Goal: Task Accomplishment & Management: Manage account settings

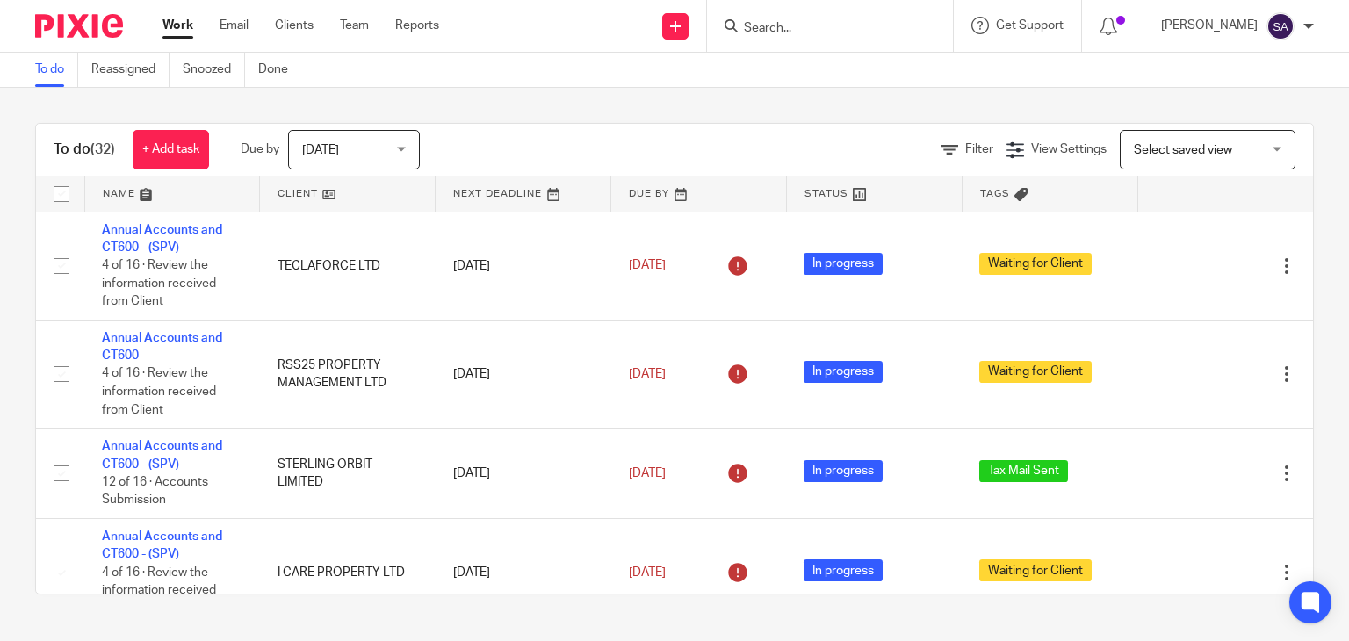
click at [780, 33] on input "Search" at bounding box center [821, 29] width 158 height 16
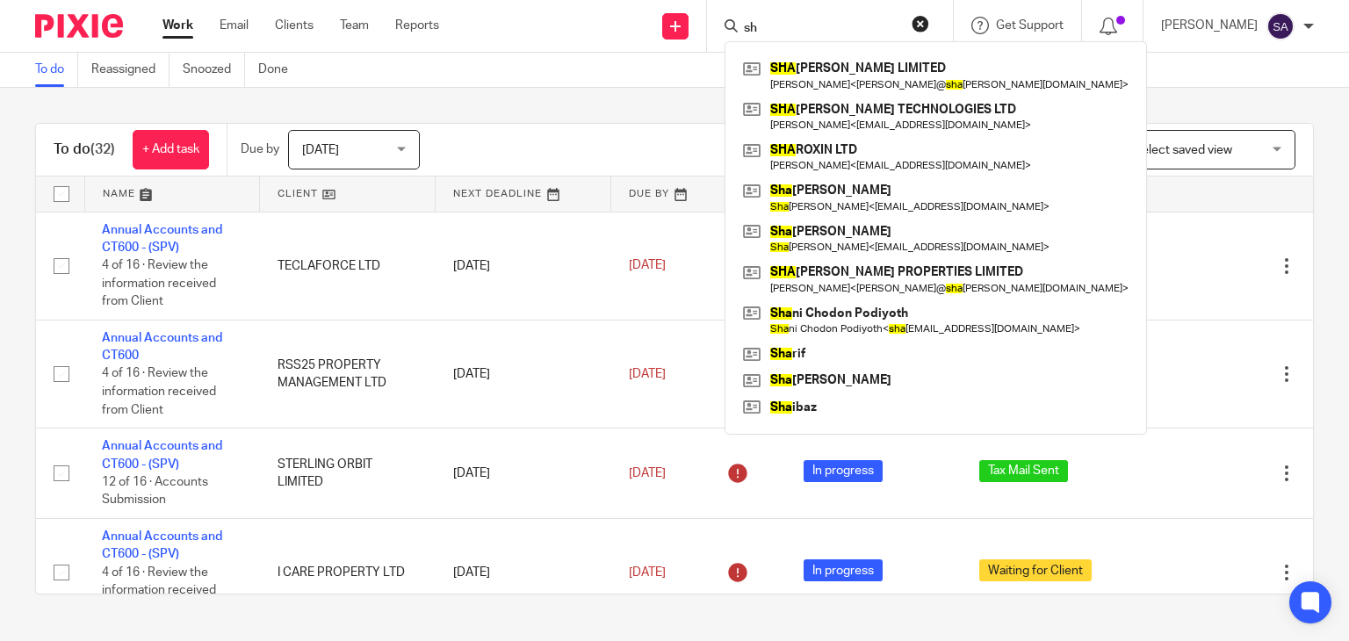
type input "s"
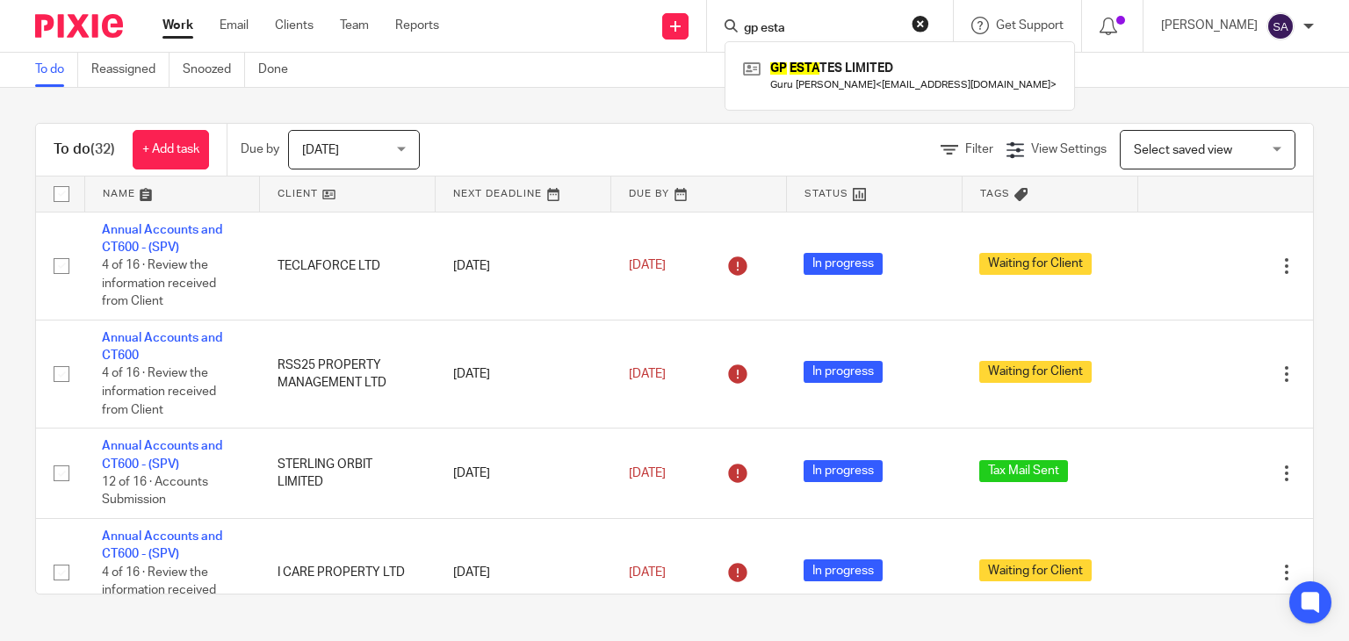
type input "gp esta"
click at [802, 54] on div "GP ESTA TES LIMITED Guru Prasath Narayanan < gpmodel@gmail.com >" at bounding box center [900, 75] width 351 height 69
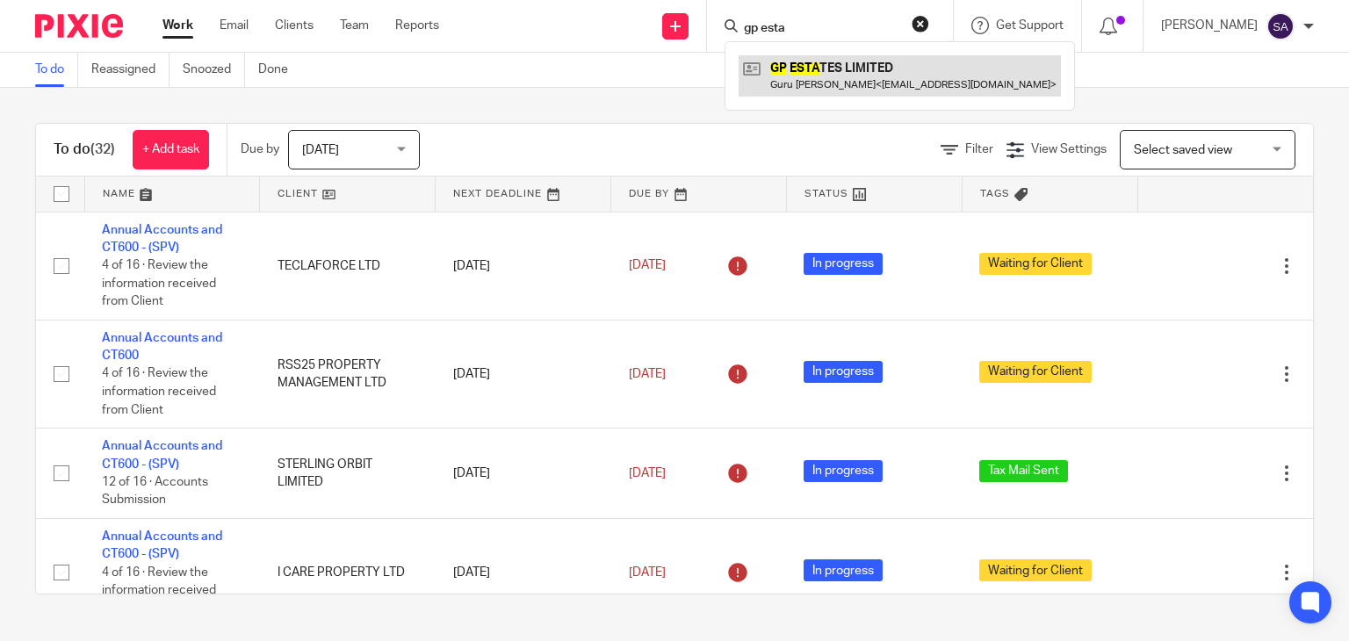
click at [802, 55] on link at bounding box center [900, 75] width 322 height 40
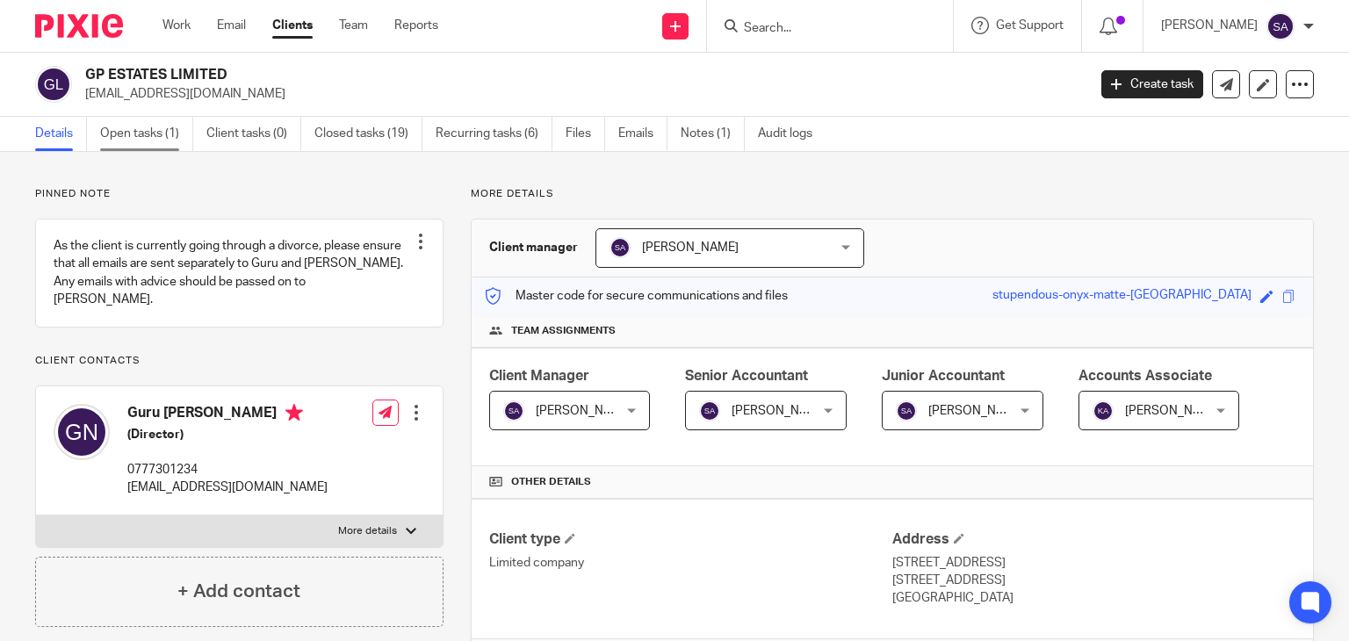
click at [141, 145] on link "Open tasks (1)" at bounding box center [146, 134] width 93 height 34
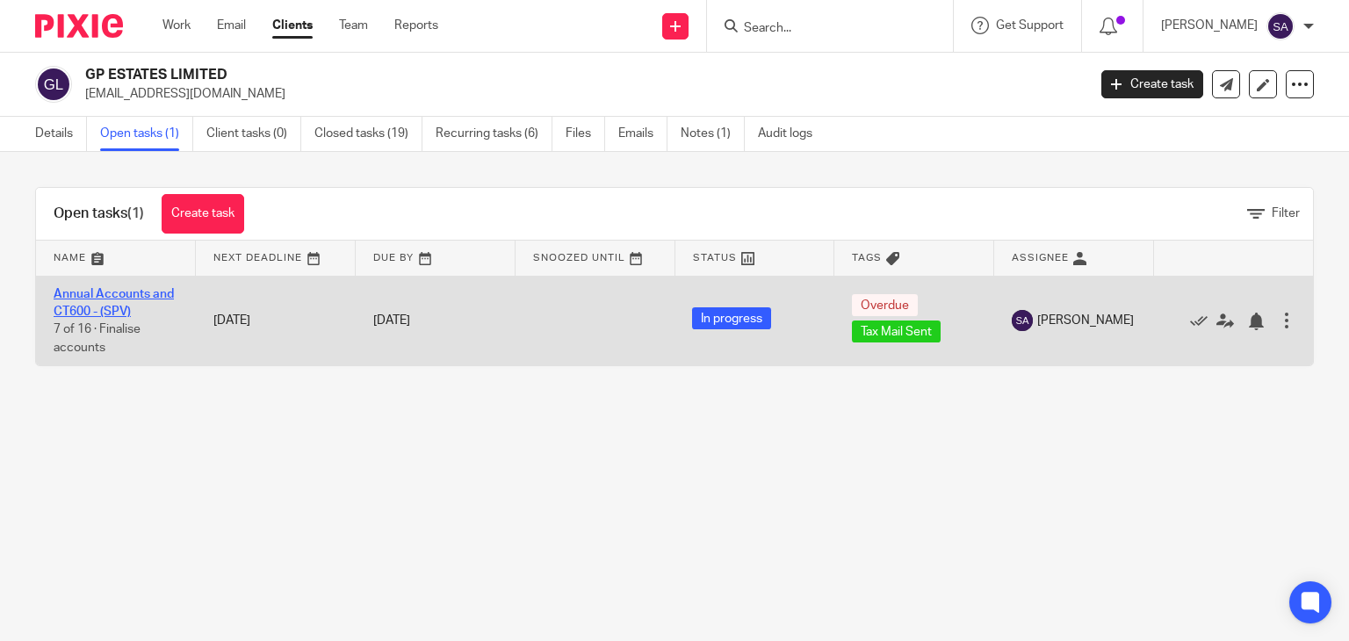
click at [129, 310] on link "Annual Accounts and CT600 - (SPV)" at bounding box center [114, 303] width 120 height 30
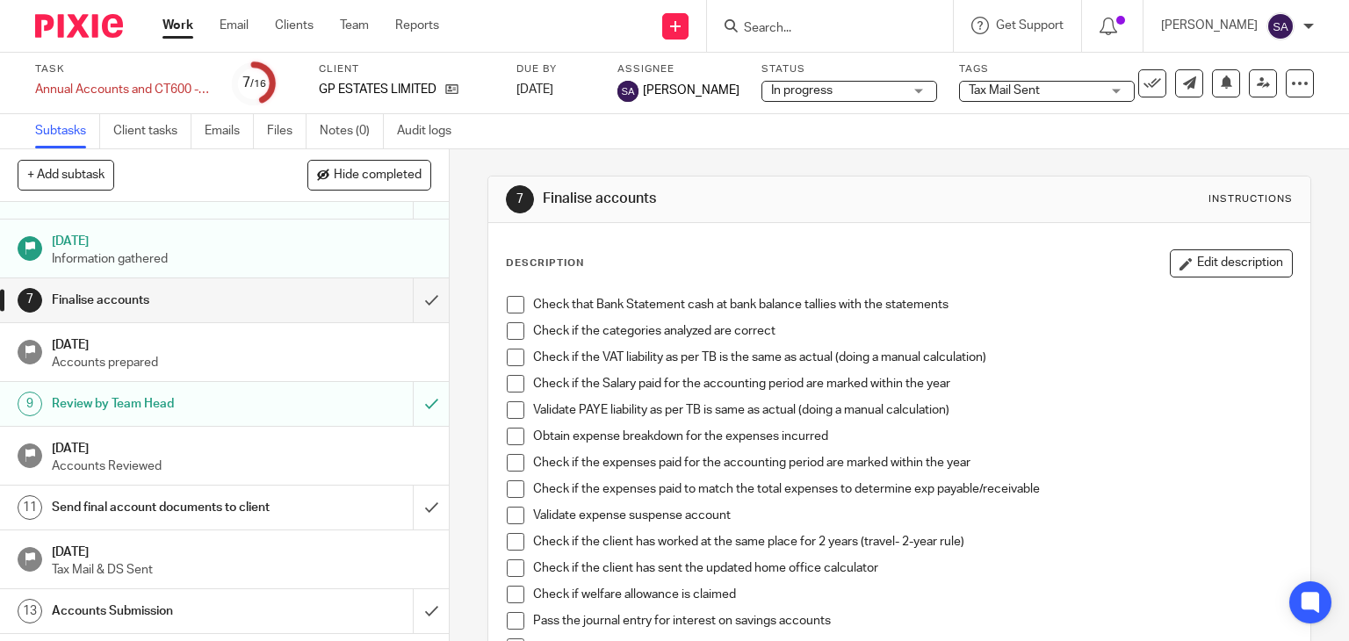
scroll to position [257, 0]
click at [427, 321] on input "submit" at bounding box center [224, 301] width 449 height 44
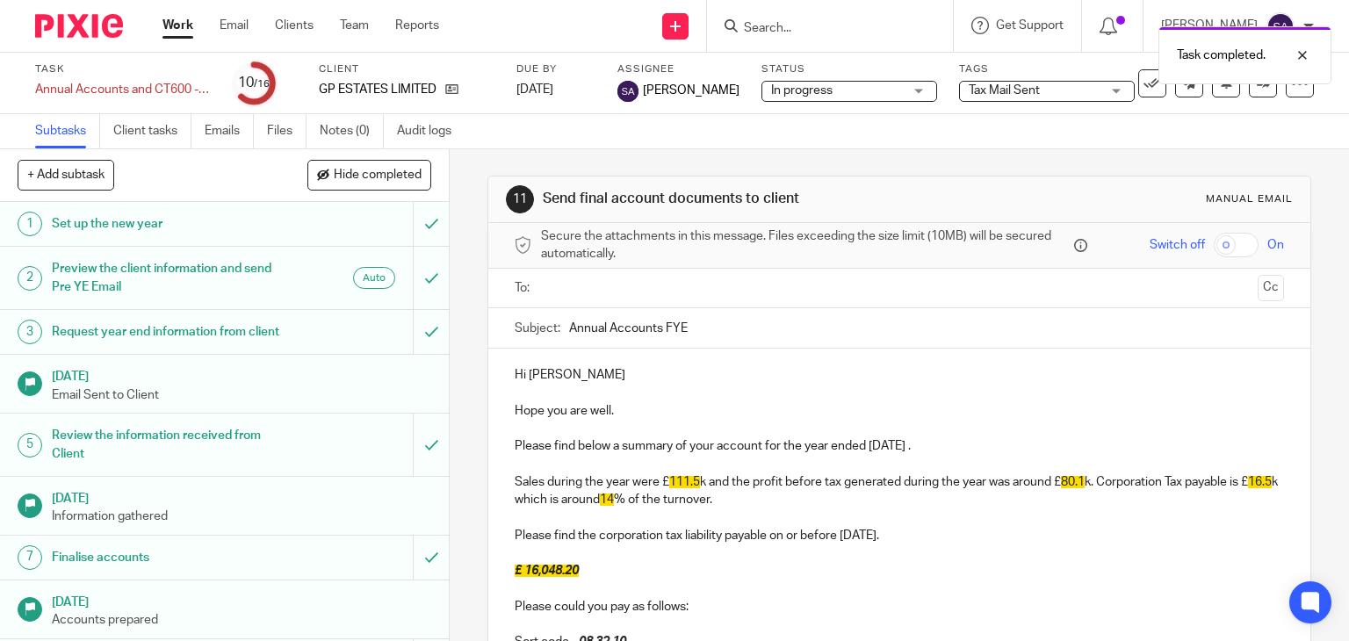
click at [718, 321] on input "Annual Accounts FYE" at bounding box center [927, 328] width 716 height 40
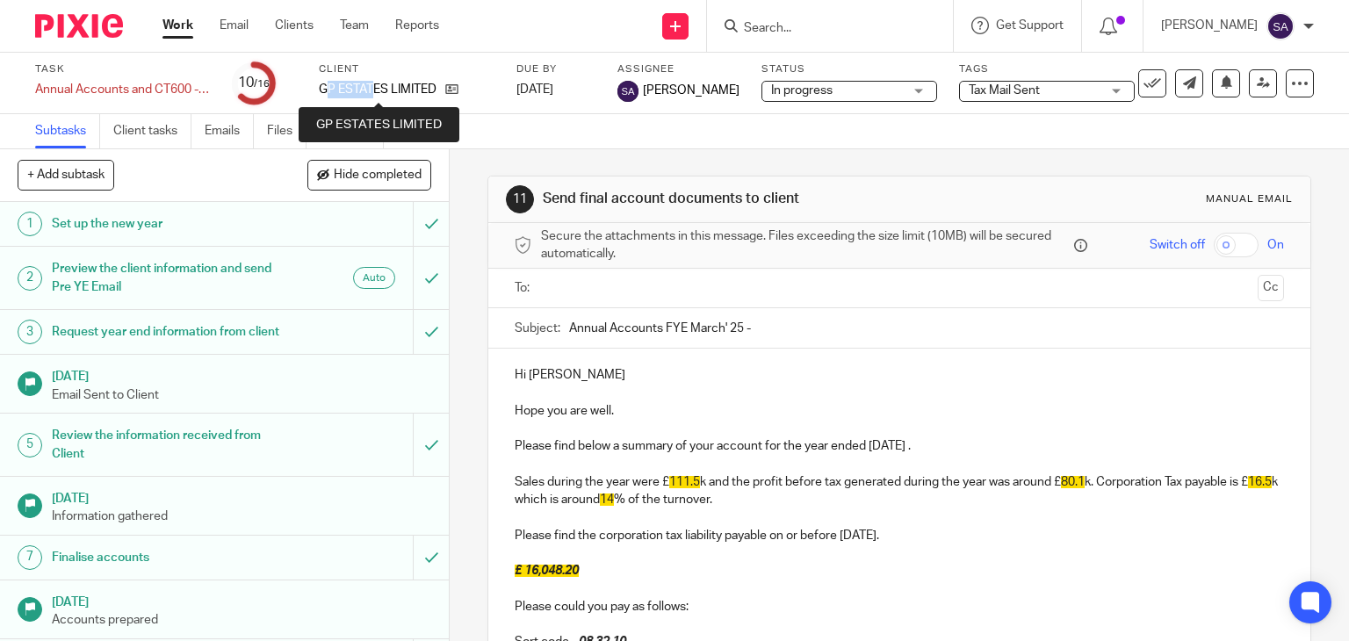
drag, startPoint x: 323, startPoint y: 90, endPoint x: 375, endPoint y: 94, distance: 52.0
click at [375, 94] on p "GP ESTATES LIMITED" at bounding box center [378, 90] width 118 height 18
drag, startPoint x: 339, startPoint y: 94, endPoint x: 410, endPoint y: 102, distance: 71.6
click at [410, 101] on div "Client GP ESTATES LIMITED" at bounding box center [407, 83] width 176 height 42
copy p "GP ESTATES LIMITED"
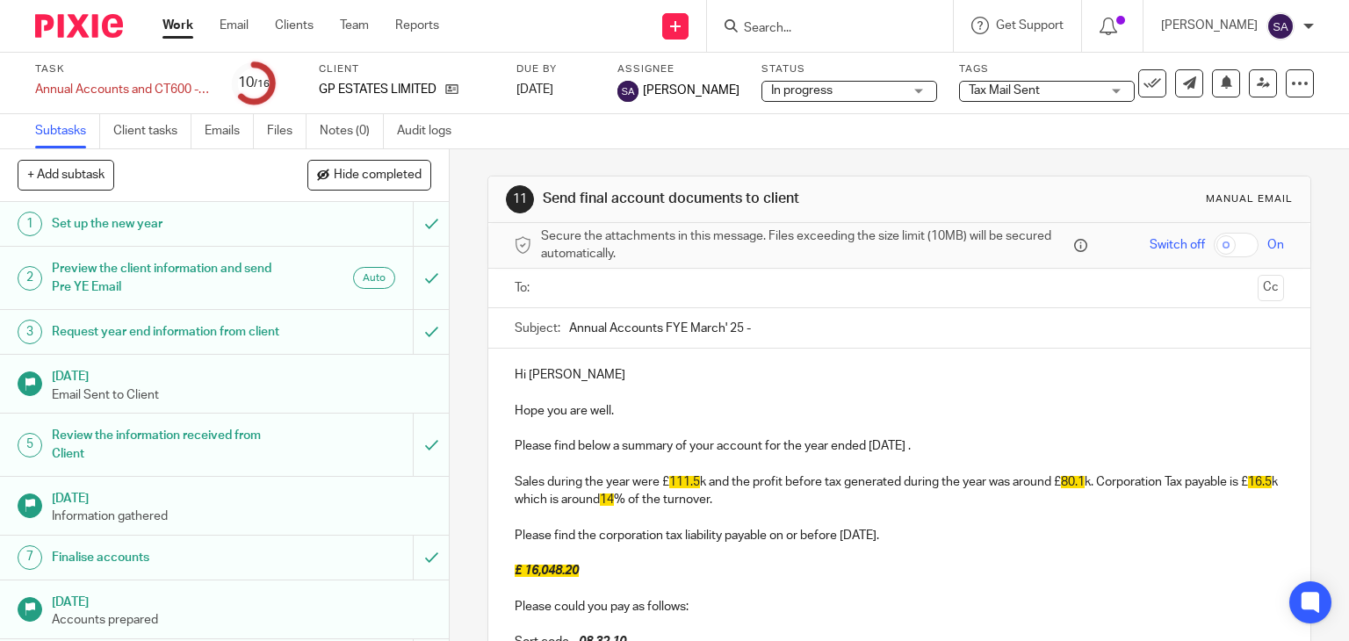
click at [822, 334] on input "Annual Accounts FYE March' 25 -" at bounding box center [927, 328] width 716 height 40
paste input "GP ESTATES LIMITED"
type input "Annual Accounts FYE March' 25 - GP ESTATES LIMITED"
drag, startPoint x: 597, startPoint y: 377, endPoint x: 571, endPoint y: 372, distance: 26.9
click at [577, 372] on p "Hi Guru Prasath" at bounding box center [900, 375] width 770 height 18
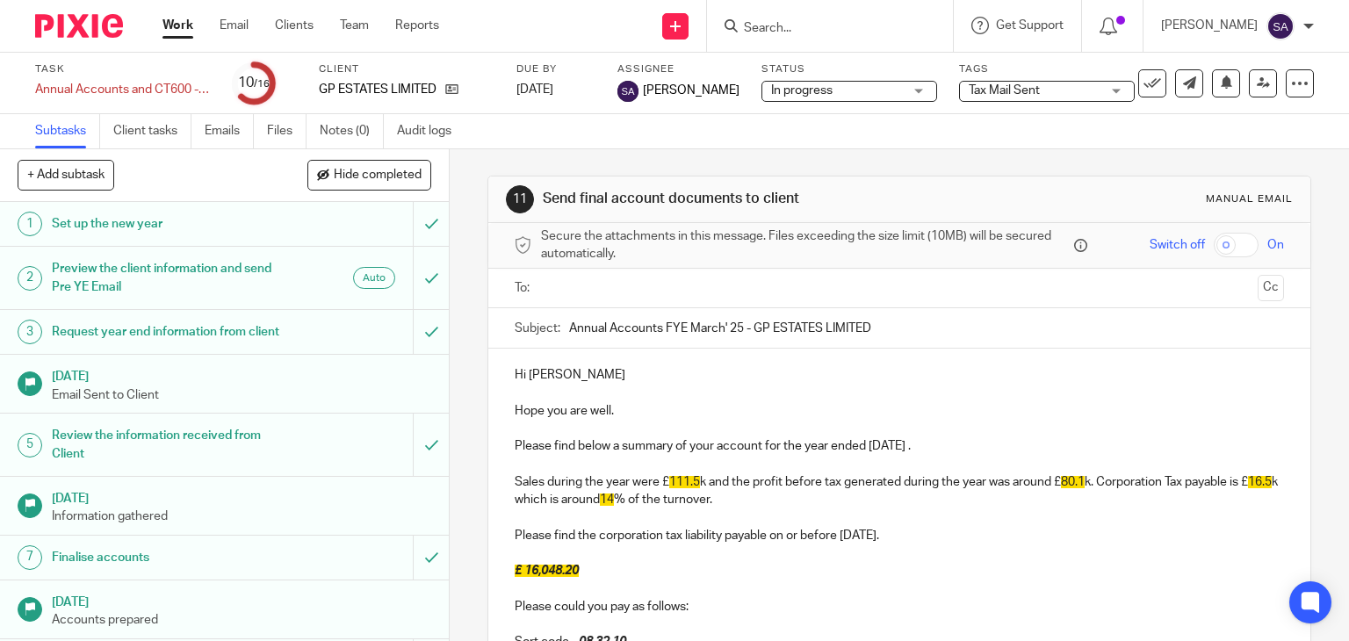
click at [555, 370] on p "Hi Guru Prasath" at bounding box center [900, 375] width 770 height 18
click at [573, 371] on p "Hi Guru Prasath" at bounding box center [900, 375] width 770 height 18
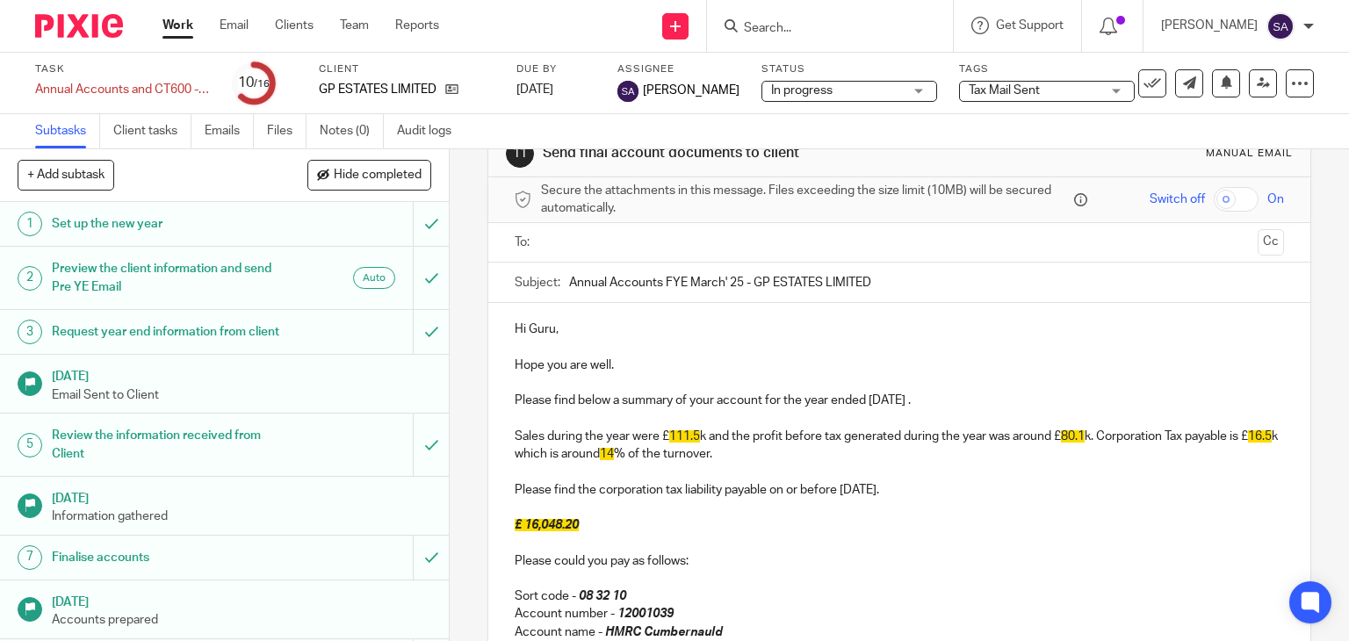
scroll to position [88, 0]
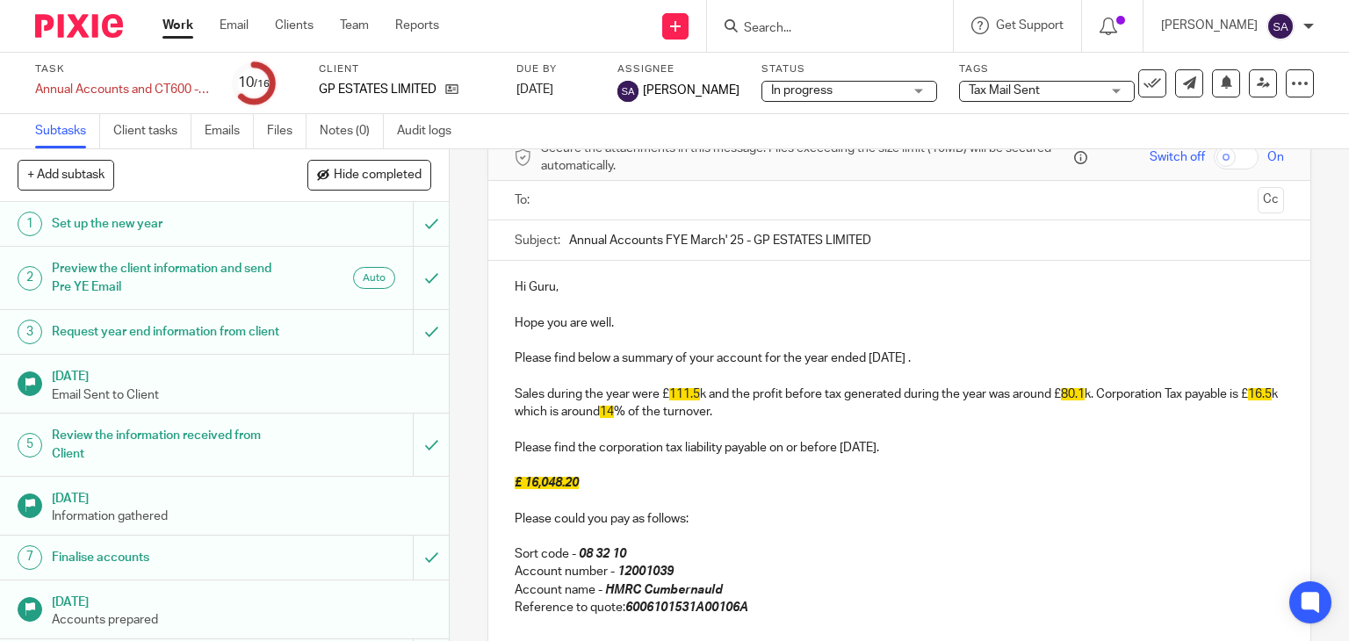
click at [980, 345] on p at bounding box center [900, 341] width 770 height 18
click at [973, 356] on p "Please find below a summary of your account for the year ended 31 Mar 2025 ." at bounding box center [900, 359] width 770 height 18
click at [701, 391] on p "Sales during the year were £ 111.5 k and the profit before tax generated during…" at bounding box center [900, 404] width 770 height 36
click at [1078, 399] on p "Sales during the year were £15.6k and the profit before tax generated during th…" at bounding box center [900, 404] width 770 height 36
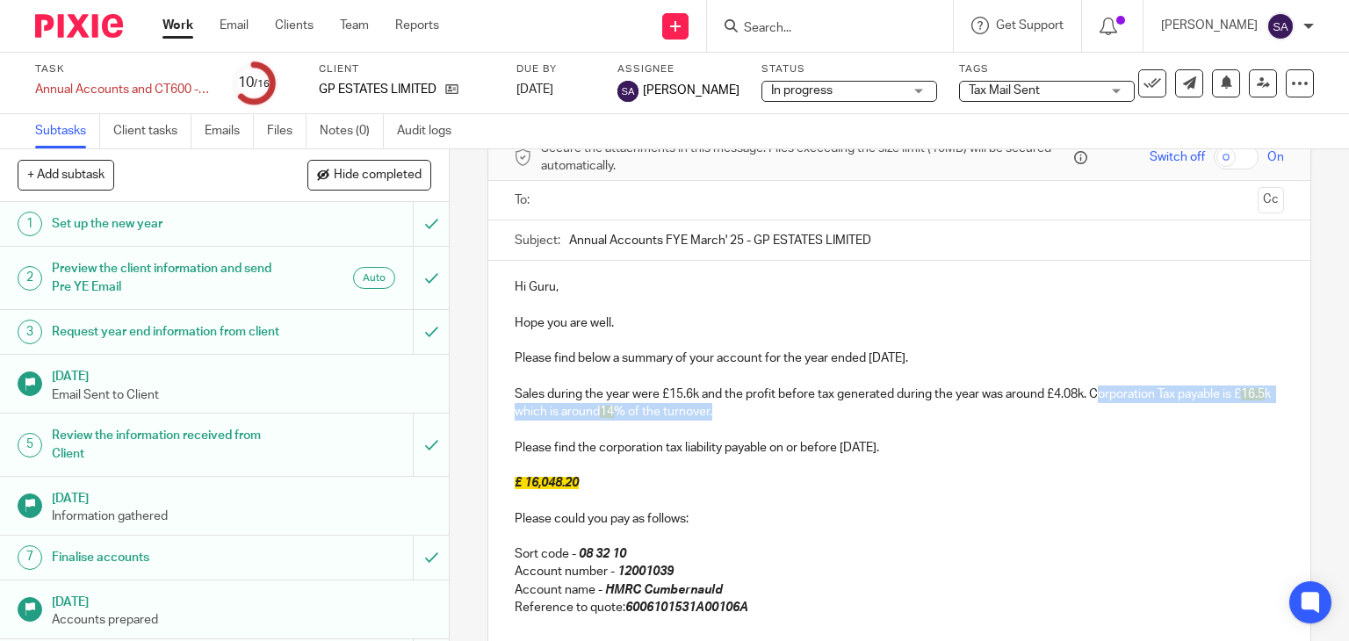
drag, startPoint x: 548, startPoint y: 405, endPoint x: 1093, endPoint y: 399, distance: 544.7
click at [1093, 399] on p "Sales during the year were £15.6k and the profit before tax generated during th…" at bounding box center [900, 404] width 770 height 36
drag, startPoint x: 771, startPoint y: 404, endPoint x: 1226, endPoint y: 397, distance: 454.3
click at [1226, 397] on p "Sales during the year were £15.6k and the profit before tax generated during th…" at bounding box center [900, 404] width 770 height 36
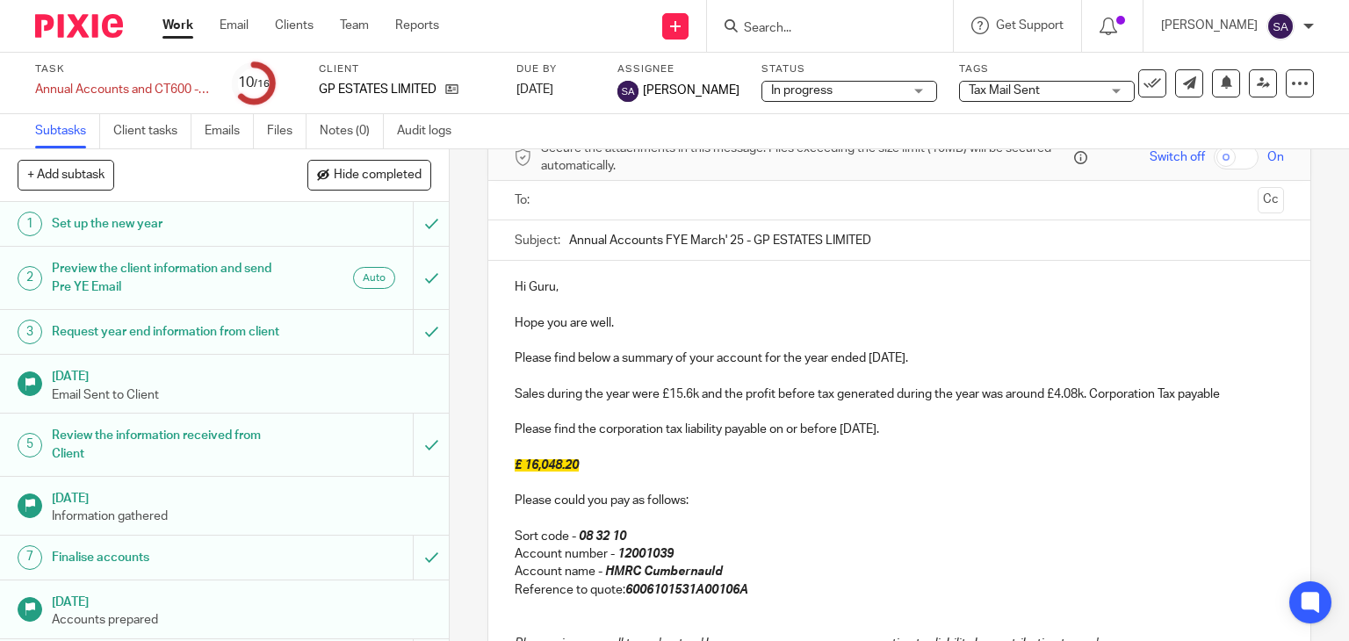
click at [1087, 387] on p "Sales during the year were £15.6k and the profit before tax generated during th…" at bounding box center [900, 395] width 770 height 18
click at [1184, 393] on p "Sales during the year were £15.6k and the profit before tax generated during th…" at bounding box center [900, 395] width 770 height 18
click at [1193, 393] on p "Sales during the year were £15.6k and the profit before tax generated during th…" at bounding box center [900, 395] width 770 height 18
click at [1249, 394] on p "Sales during the year were £15.6k and the profit before tax generated during th…" at bounding box center [900, 395] width 770 height 18
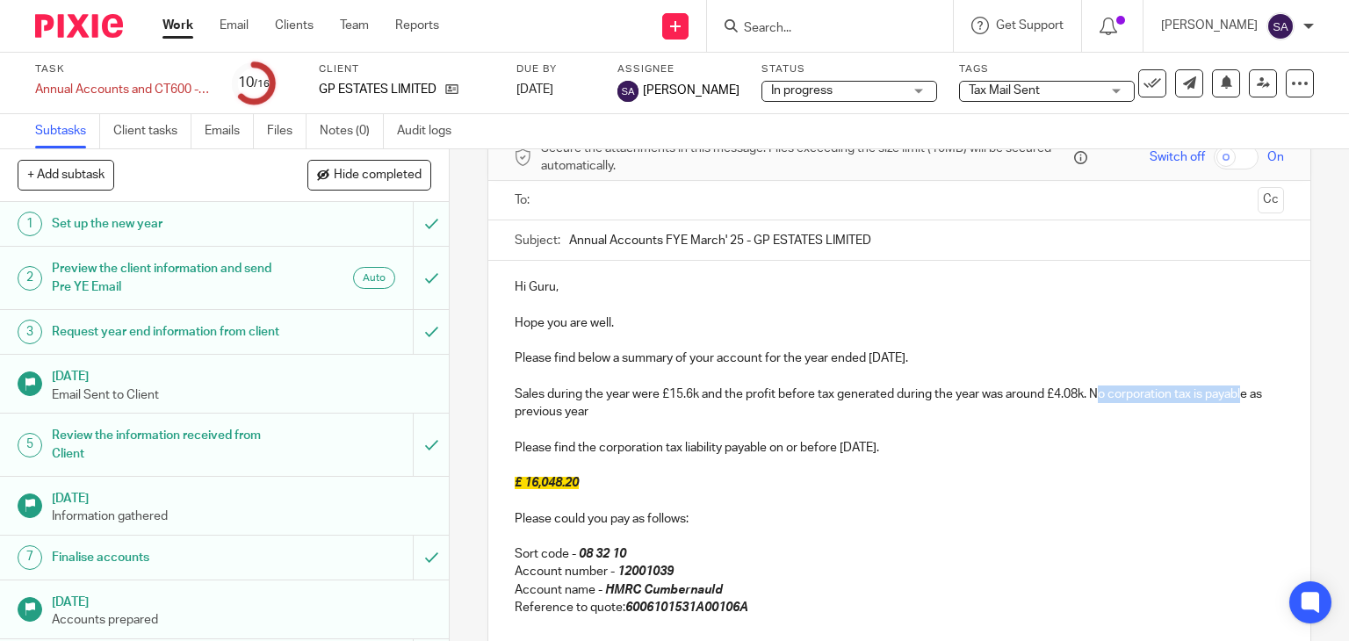
drag, startPoint x: 1244, startPoint y: 387, endPoint x: 1093, endPoint y: 402, distance: 151.8
click at [1093, 402] on p "Sales during the year were £15.6k and the profit before tax generated during th…" at bounding box center [900, 404] width 770 height 36
click at [1233, 386] on p "Sales during the year were £15.6k and the profit before tax generated during th…" at bounding box center [900, 404] width 770 height 36
drag, startPoint x: 1248, startPoint y: 394, endPoint x: 1084, endPoint y: 405, distance: 164.7
click at [1087, 405] on p "Sales during the year were £15.6k and the profit before tax generated during th…" at bounding box center [900, 404] width 770 height 36
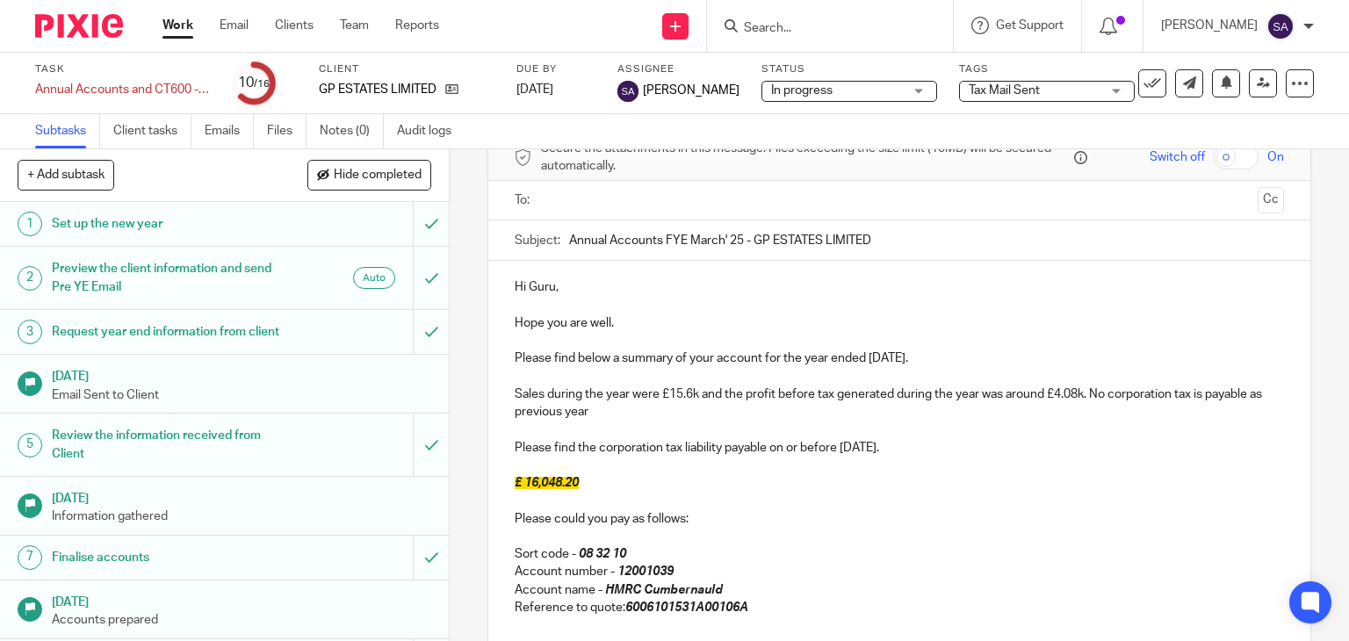
drag, startPoint x: 689, startPoint y: 425, endPoint x: 587, endPoint y: 424, distance: 101.9
click at [665, 427] on p at bounding box center [900, 430] width 770 height 18
drag, startPoint x: 604, startPoint y: 416, endPoint x: 1090, endPoint y: 393, distance: 486.4
click at [1090, 393] on p "Sales during the year were £15.6k and the profit before tax generated during th…" at bounding box center [900, 404] width 770 height 36
click at [1096, 402] on p "Sales during the year were £15.6k and the profit before tax generated during th…" at bounding box center [900, 404] width 770 height 36
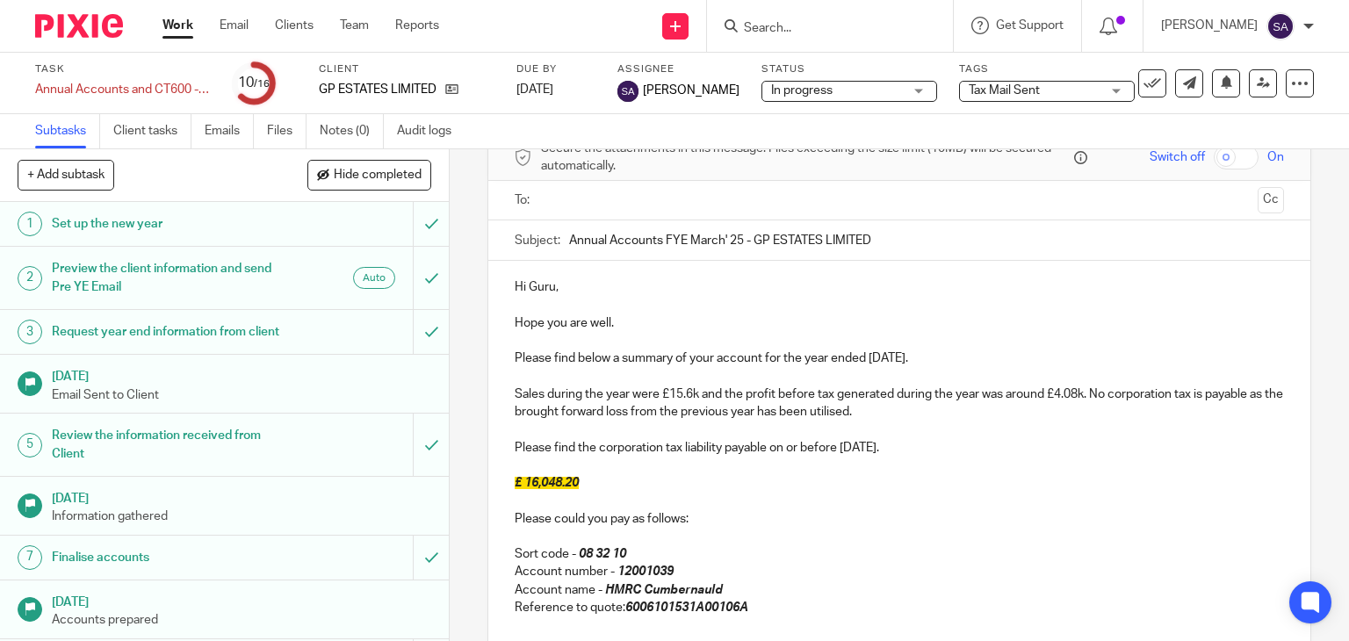
click at [1089, 392] on p "Sales during the year were £15.6k and the profit before tax generated during th…" at bounding box center [900, 404] width 770 height 36
click at [900, 405] on p "Sales during the year were £15.6k and the profit before tax generated during th…" at bounding box center [900, 404] width 770 height 36
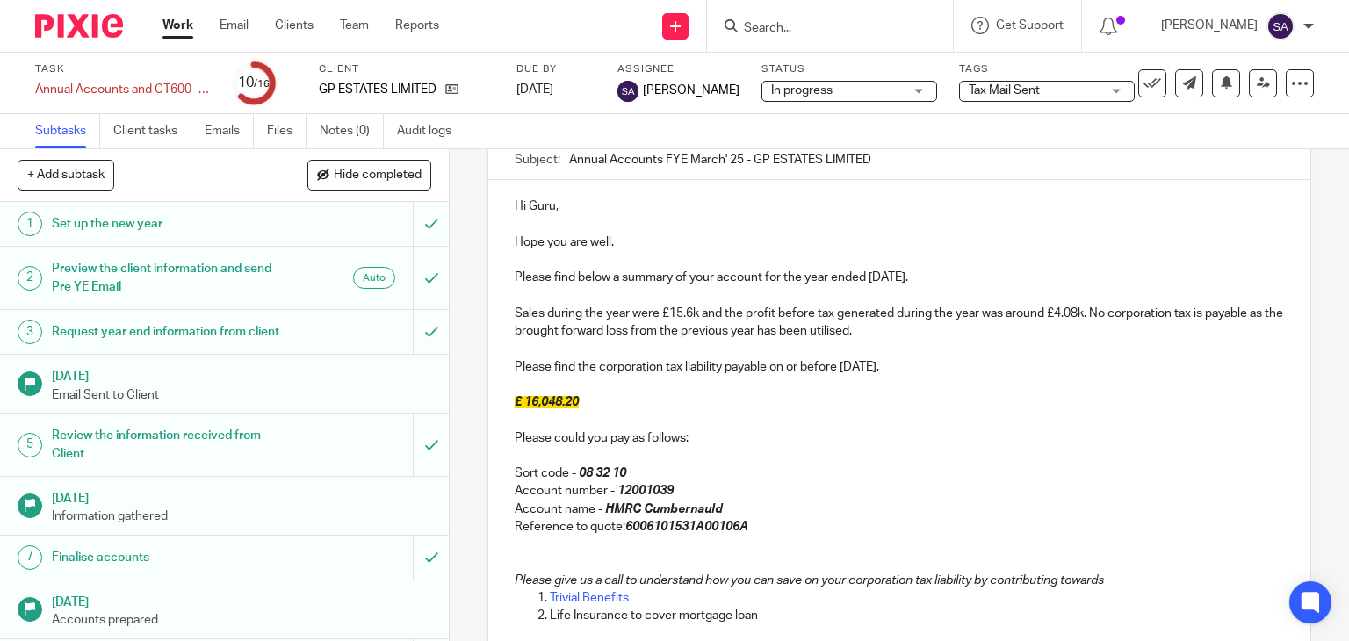
scroll to position [264, 0]
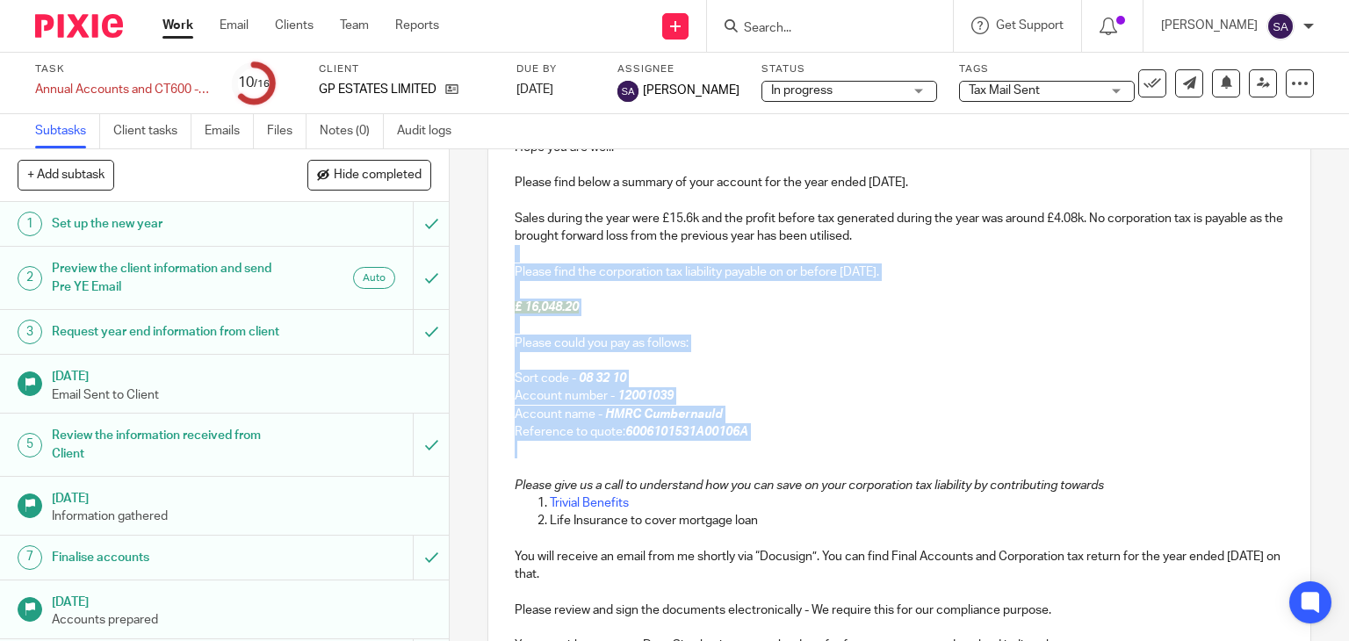
drag, startPoint x: 777, startPoint y: 441, endPoint x: 499, endPoint y: 247, distance: 338.8
click at [499, 247] on div "Hi Guru, Hope you are well. Please find below a summary of your account for the…" at bounding box center [899, 376] width 823 height 582
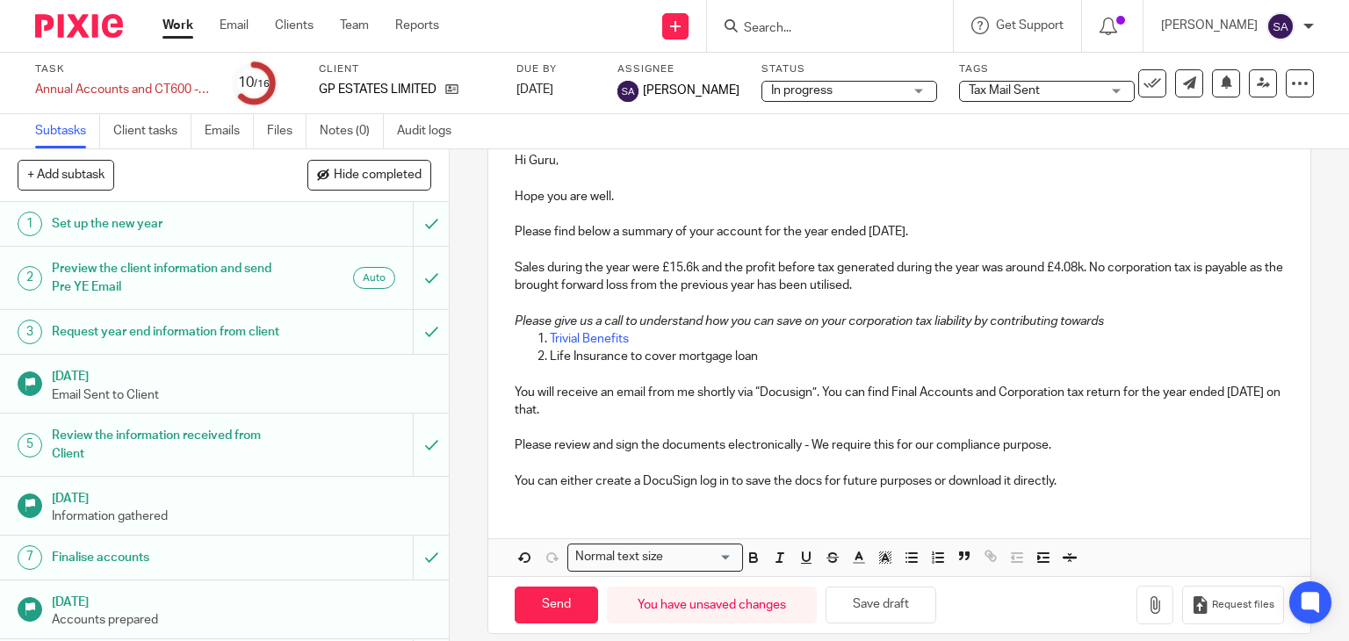
scroll to position [232, 0]
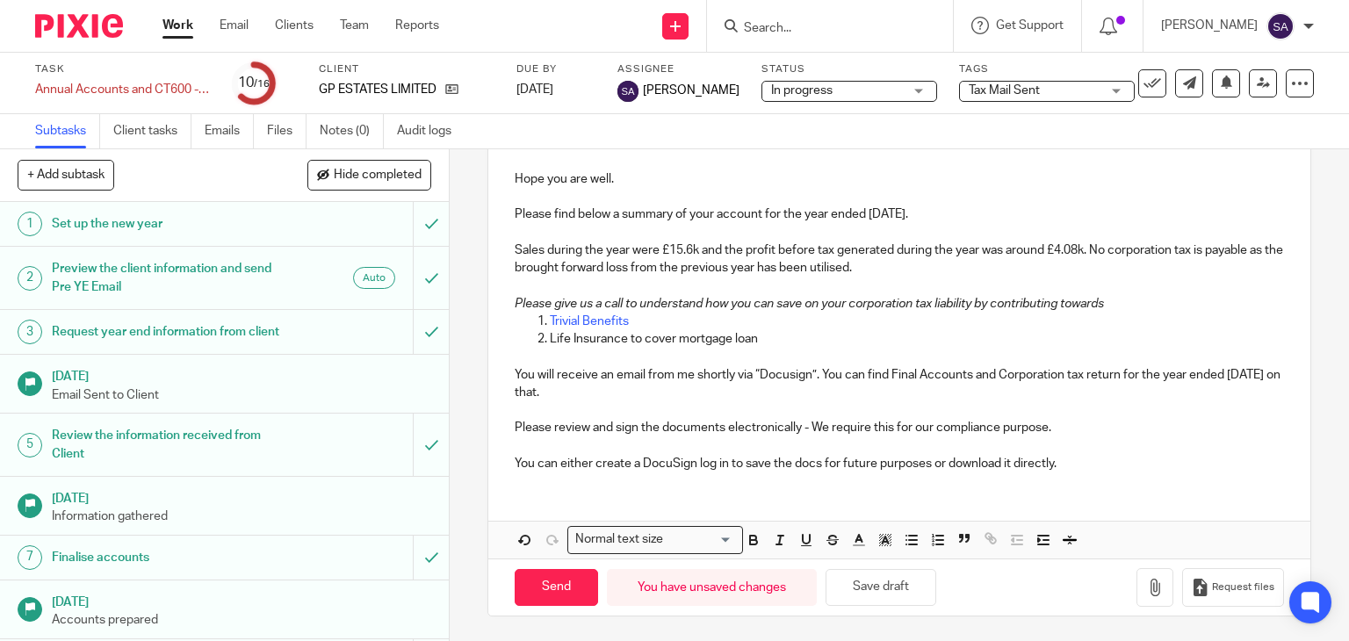
click at [792, 383] on p "You will receive an email from me shortly via “Docusign”. You can find Final Ac…" at bounding box center [900, 384] width 770 height 36
click at [786, 373] on p "You will receive an email from me shortly via “Docusign”. You can find Final Ac…" at bounding box center [900, 384] width 770 height 36
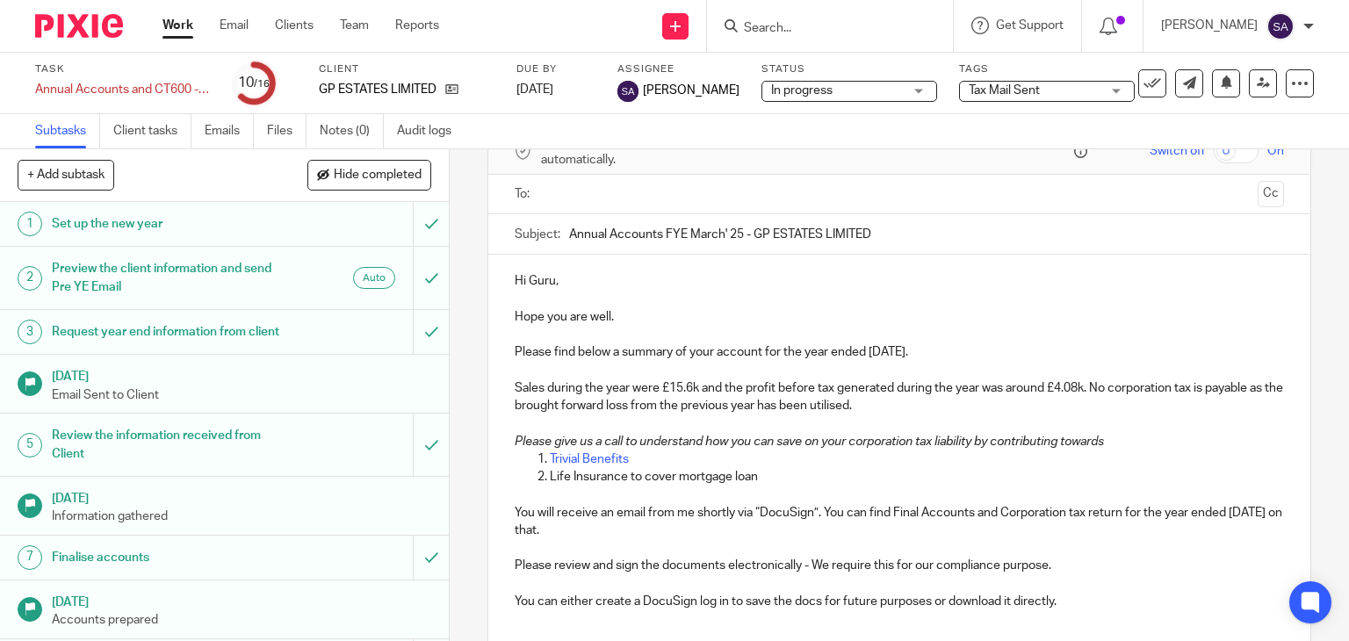
scroll to position [56, 0]
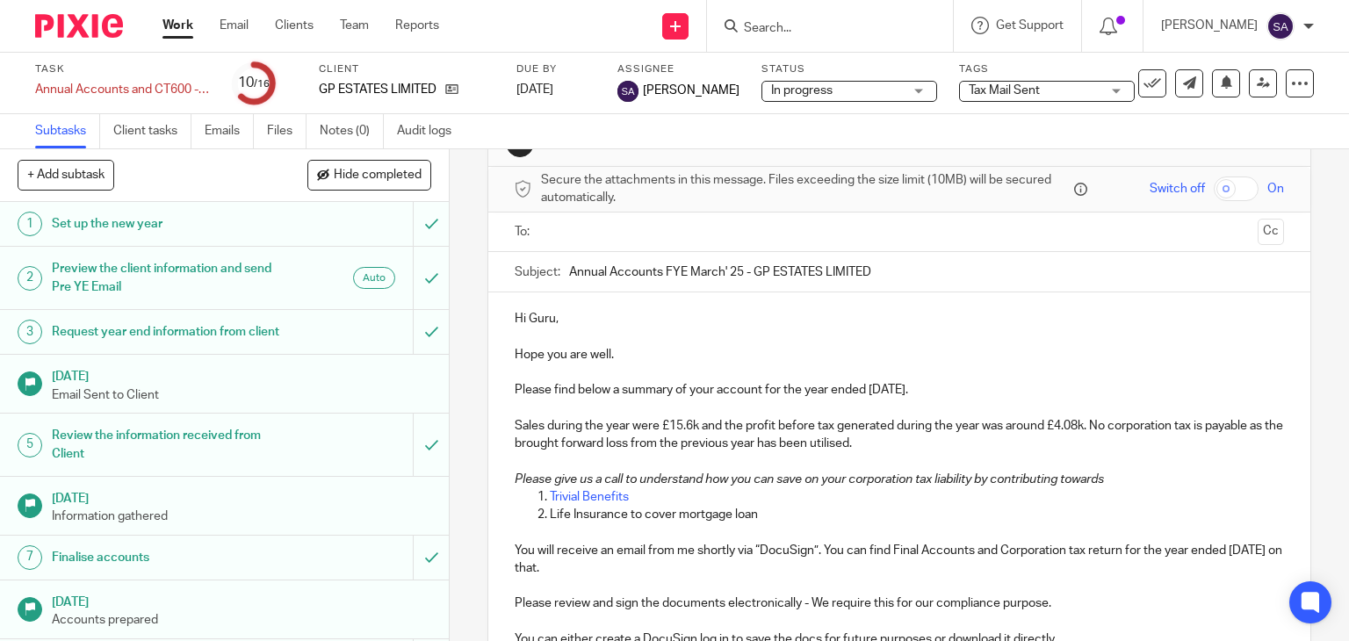
click at [569, 236] on input "text" at bounding box center [899, 232] width 704 height 20
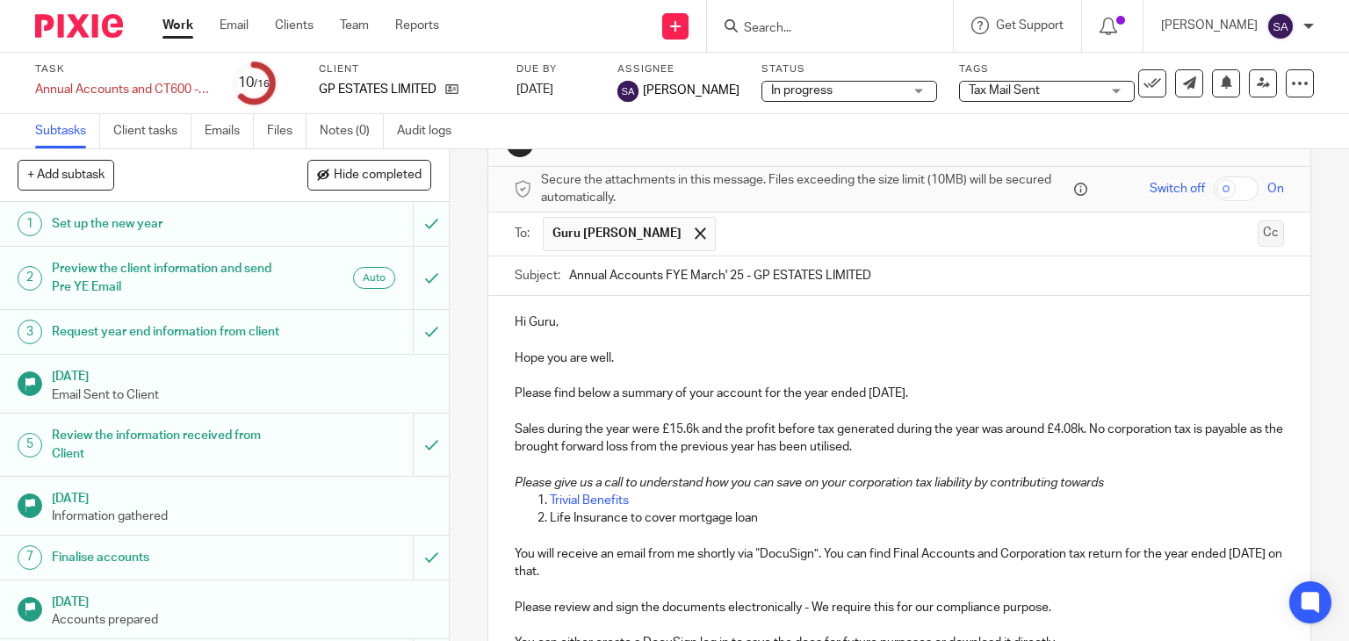
click at [1258, 242] on button "Cc" at bounding box center [1271, 234] width 26 height 26
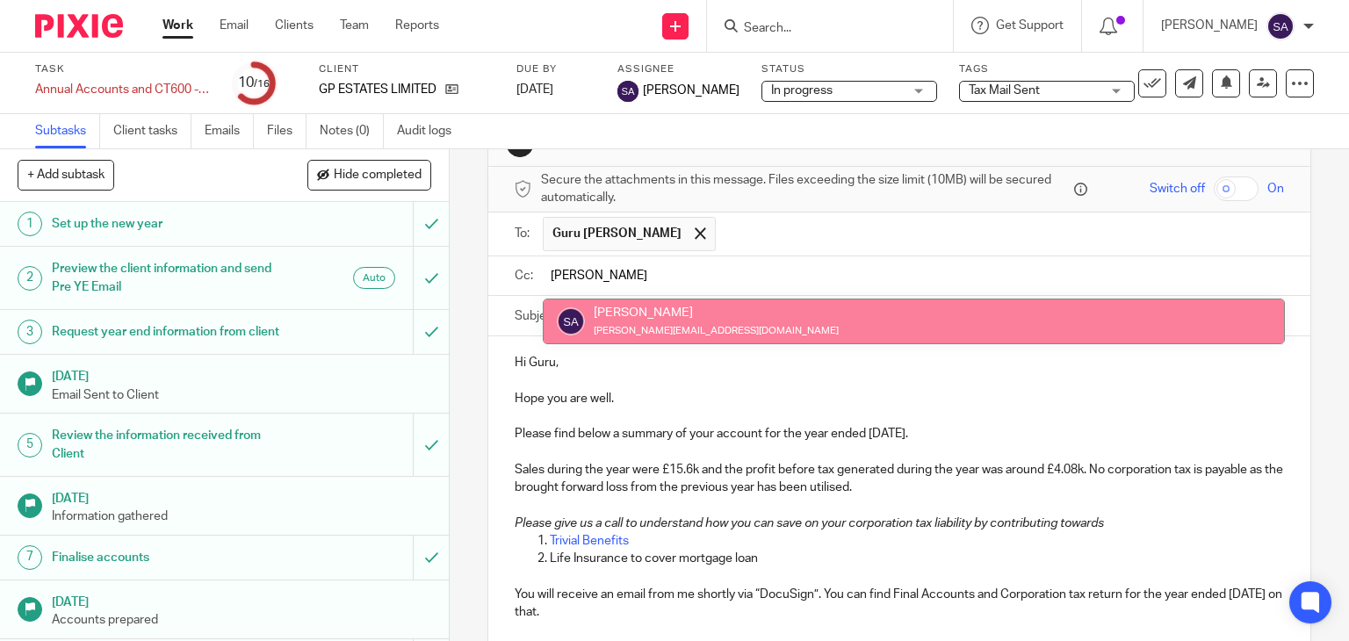
type input "sara"
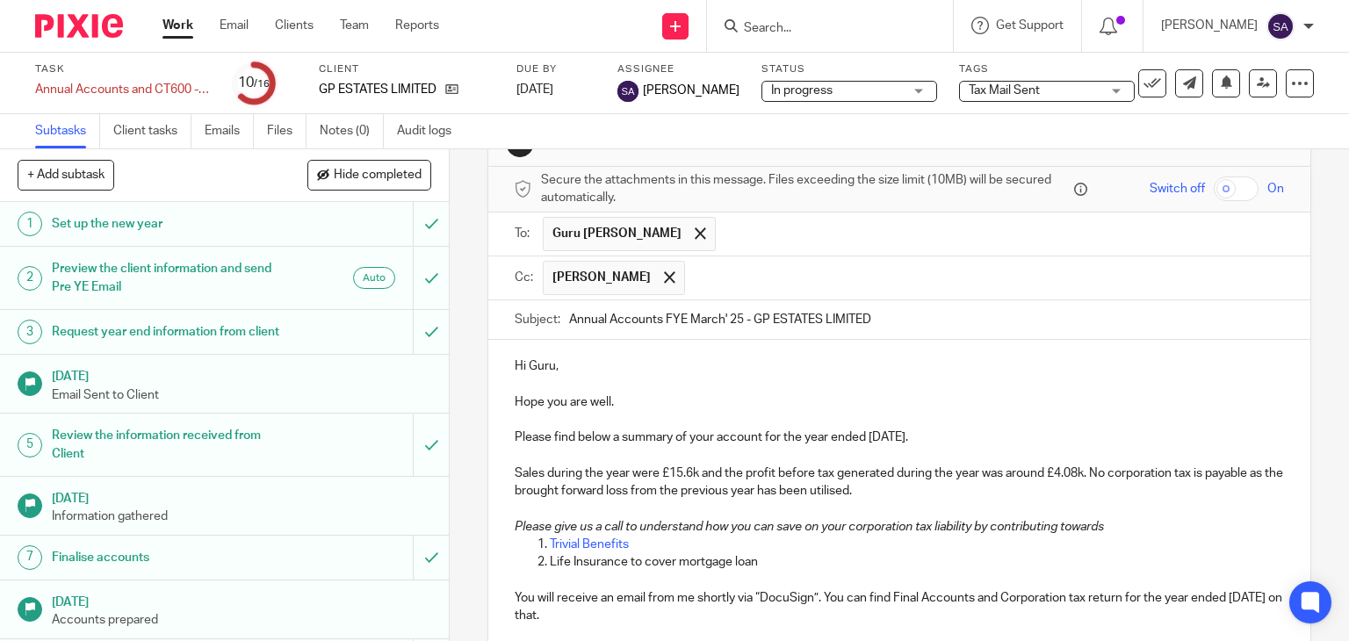
click at [885, 311] on input "Annual Accounts FYE March' 25 - GP ESTATES LIMITED" at bounding box center [927, 320] width 716 height 40
click at [906, 320] on input "Annual Accounts FYE March' 25 - GP ESTATES LIMITED" at bounding box center [927, 320] width 716 height 40
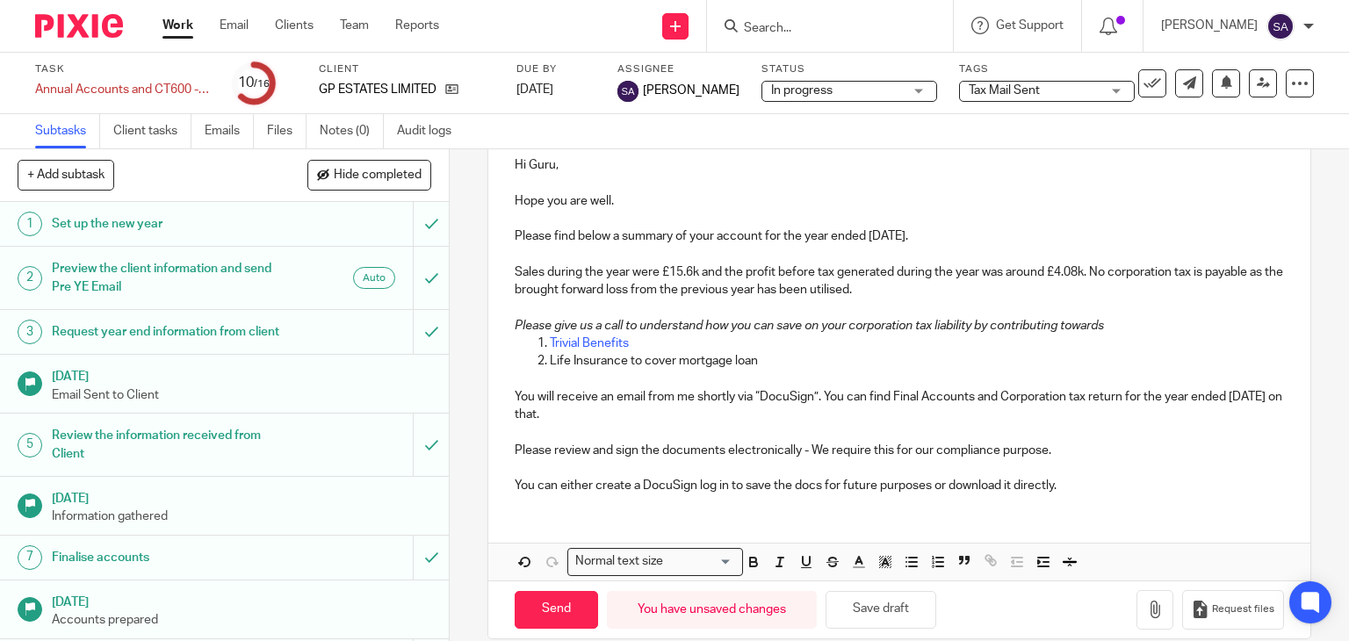
scroll to position [279, 0]
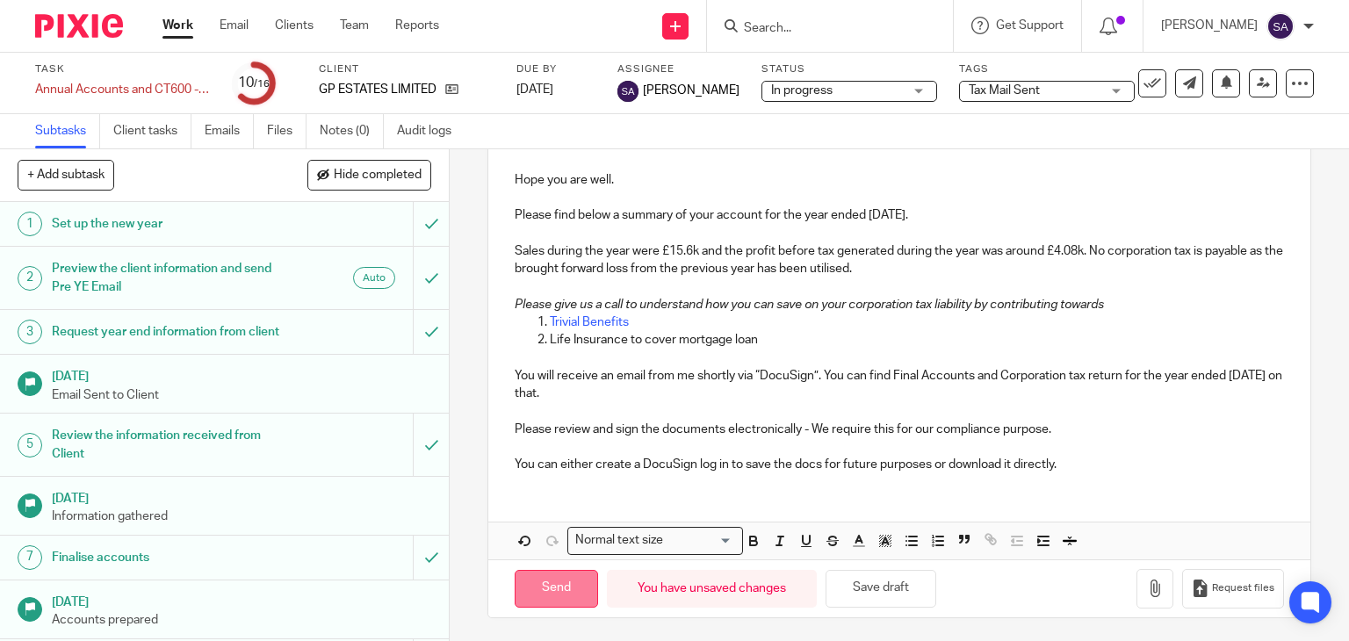
click at [561, 595] on input "Send" at bounding box center [556, 589] width 83 height 38
type input "Sent"
click at [761, 27] on input "Search" at bounding box center [821, 29] width 158 height 16
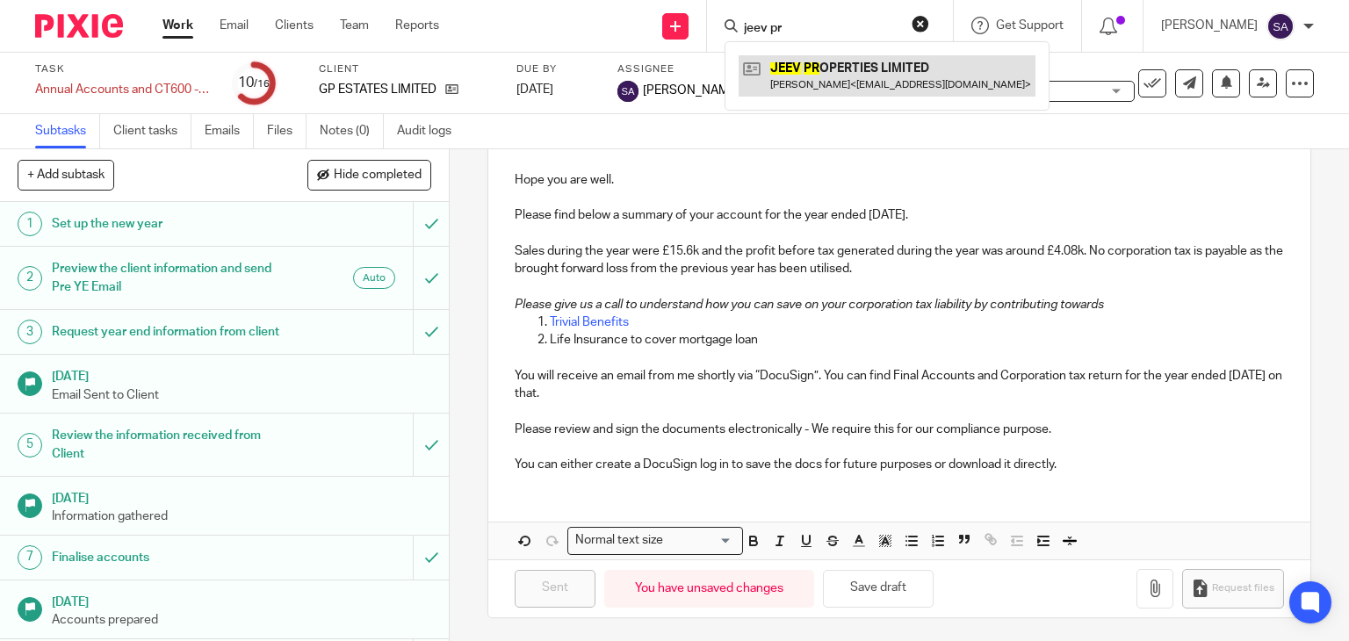
type input "jeev pr"
click at [803, 75] on link at bounding box center [887, 75] width 297 height 40
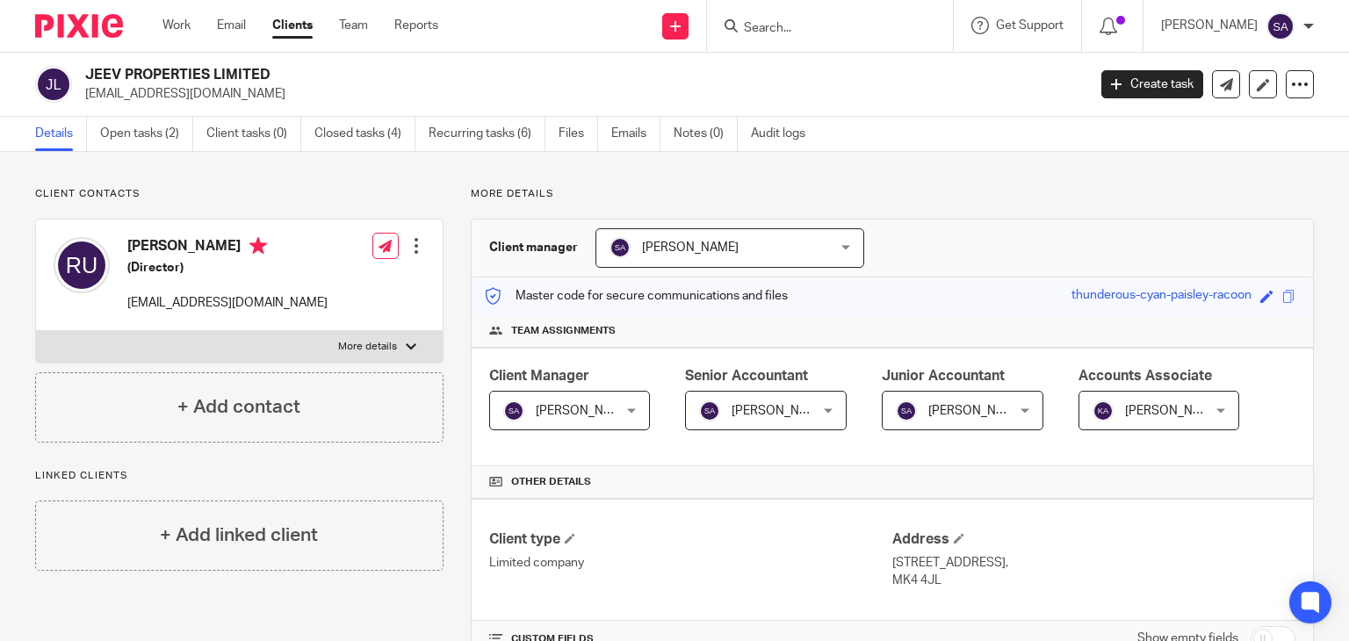
click at [771, 33] on input "Search" at bounding box center [821, 29] width 158 height 16
click at [850, 621] on div "Client type Limited company Address 29 Temple Crescent,, Oxley Park, Milton Key…" at bounding box center [893, 560] width 842 height 122
click at [785, 25] on input "Search" at bounding box center [821, 29] width 158 height 16
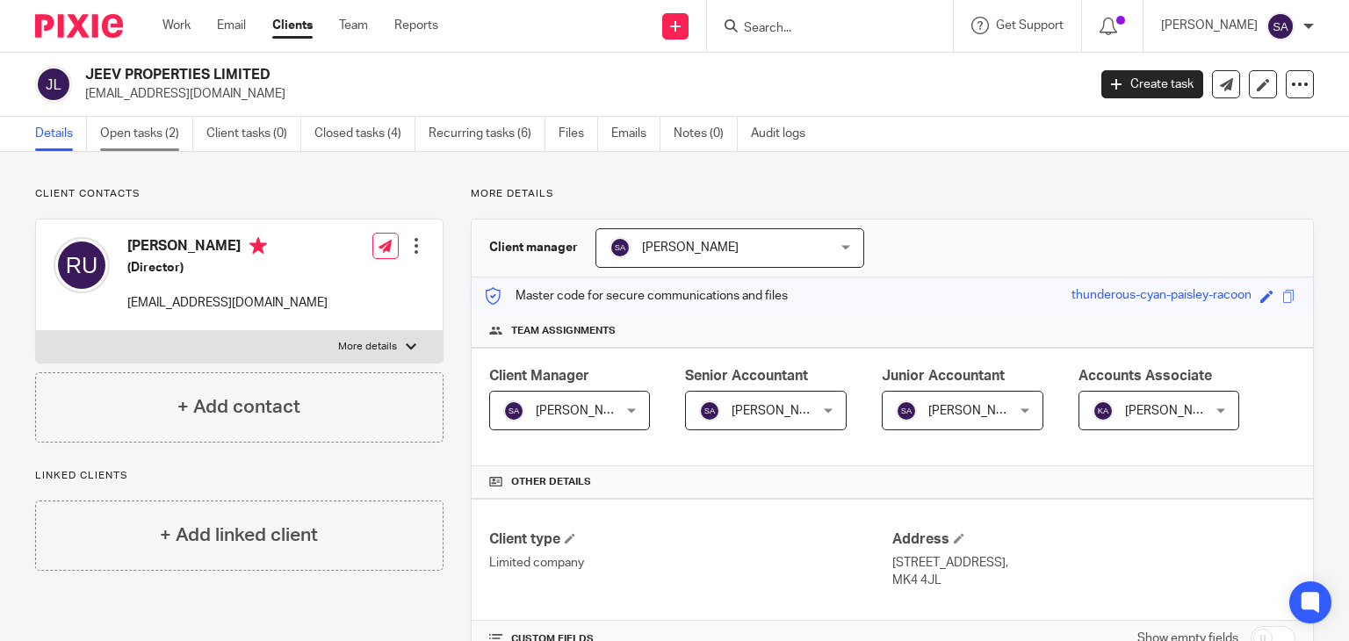
click at [162, 145] on link "Open tasks (2)" at bounding box center [146, 134] width 93 height 34
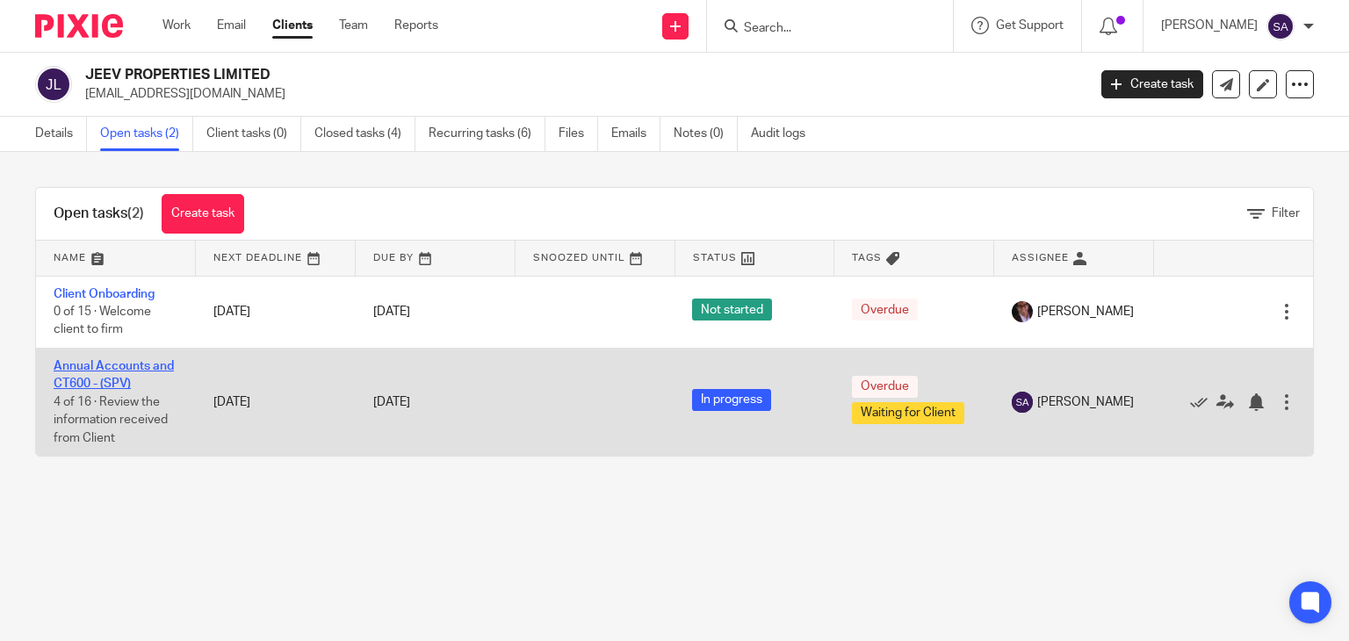
click at [154, 365] on link "Annual Accounts and CT600 - (SPV)" at bounding box center [114, 375] width 120 height 30
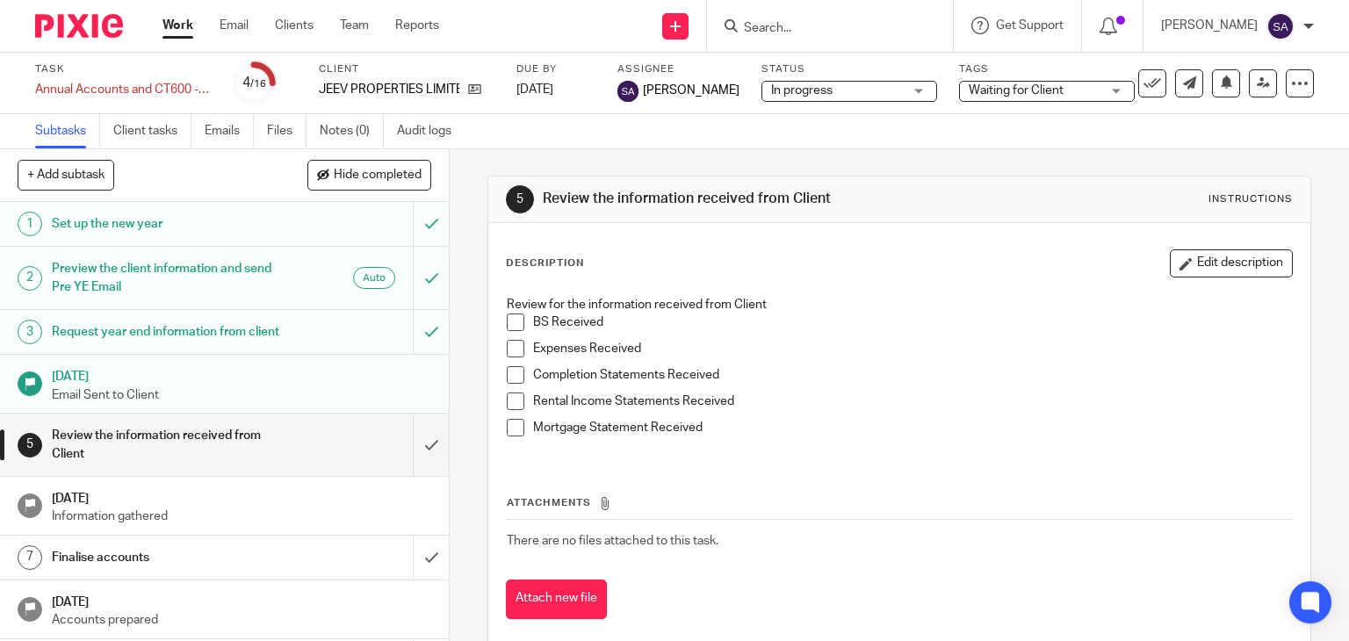
click at [969, 94] on span "Waiting for Client" at bounding box center [1016, 90] width 95 height 12
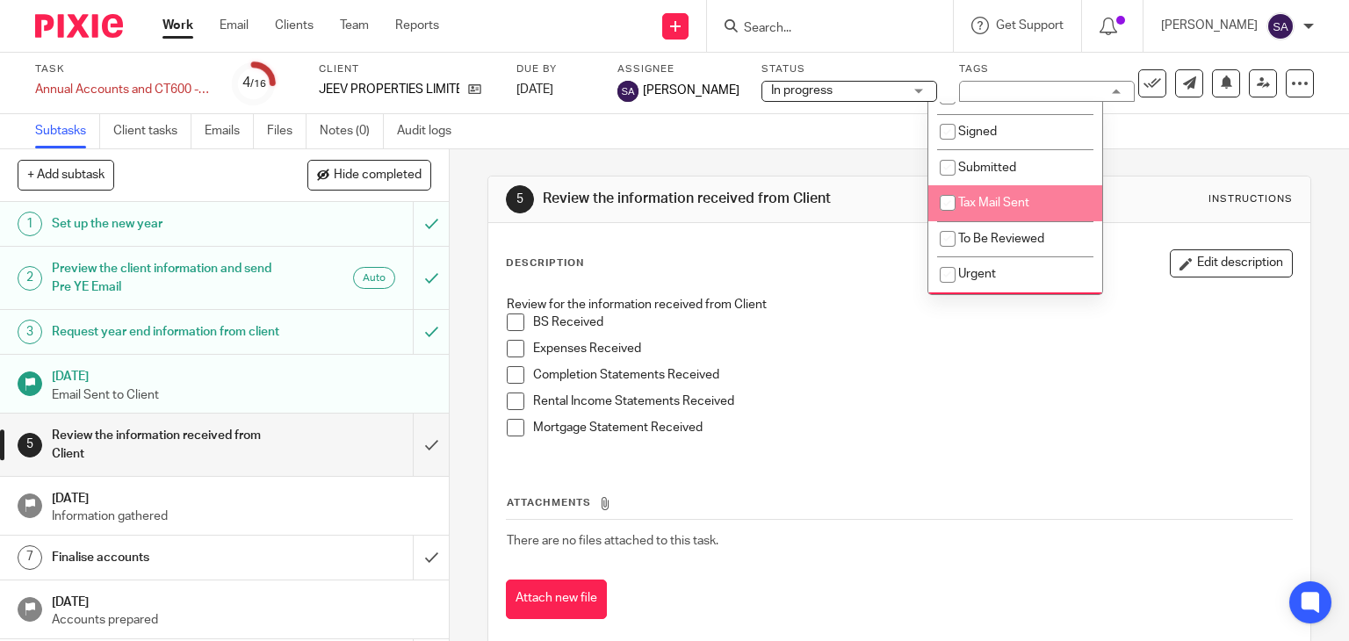
scroll to position [88, 0]
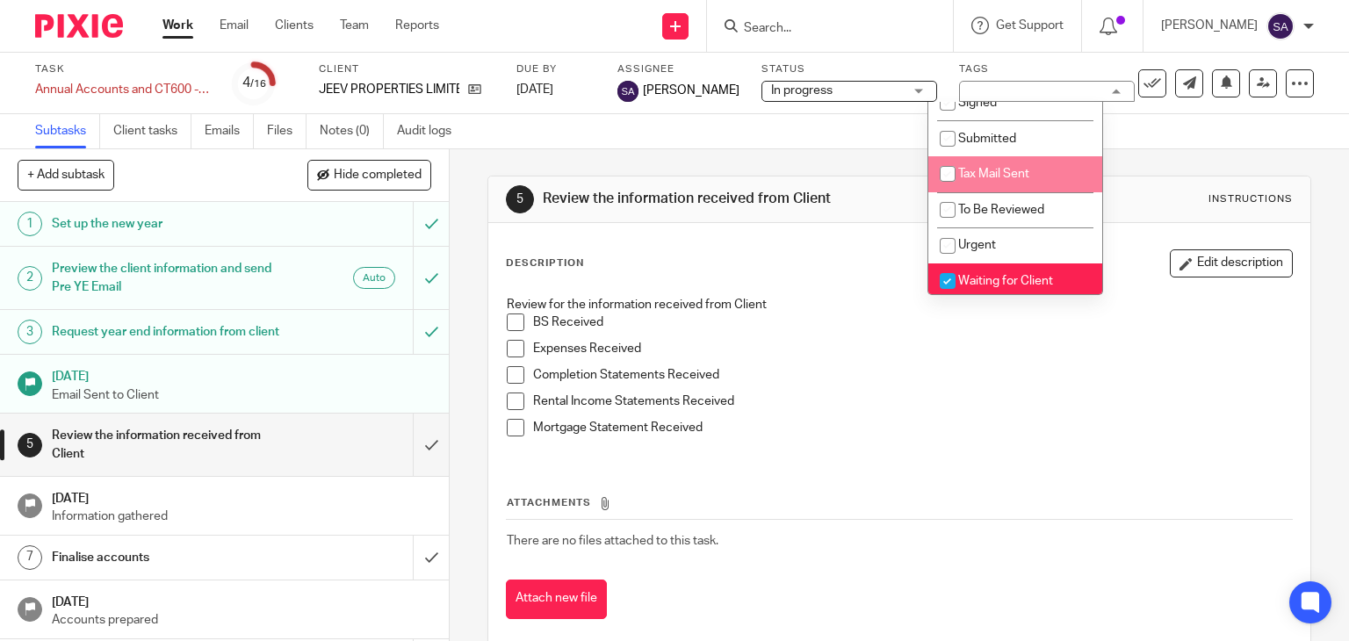
click at [960, 177] on input "checkbox" at bounding box center [947, 173] width 33 height 33
checkbox input "true"
click at [969, 273] on li "Waiting for Client" at bounding box center [1016, 282] width 174 height 36
checkbox input "false"
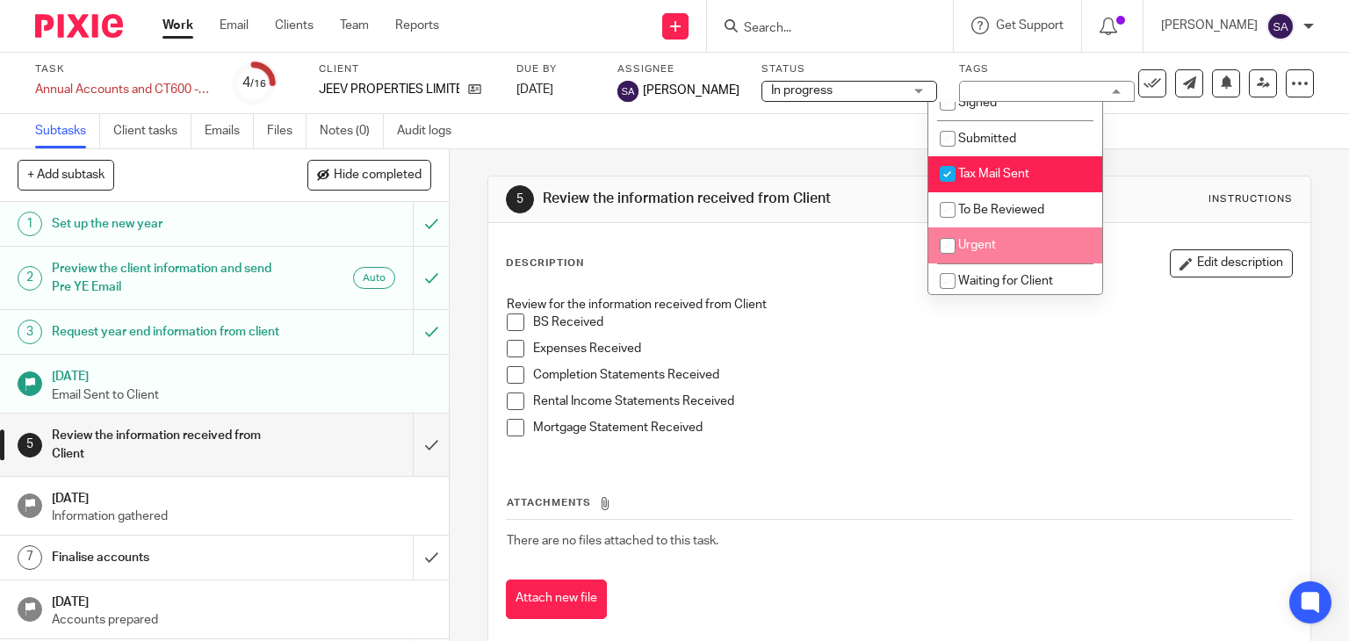
click at [857, 236] on div "Description Edit description Review for the information received from Client BS…" at bounding box center [899, 434] width 823 height 423
